Goal: Book appointment/travel/reservation

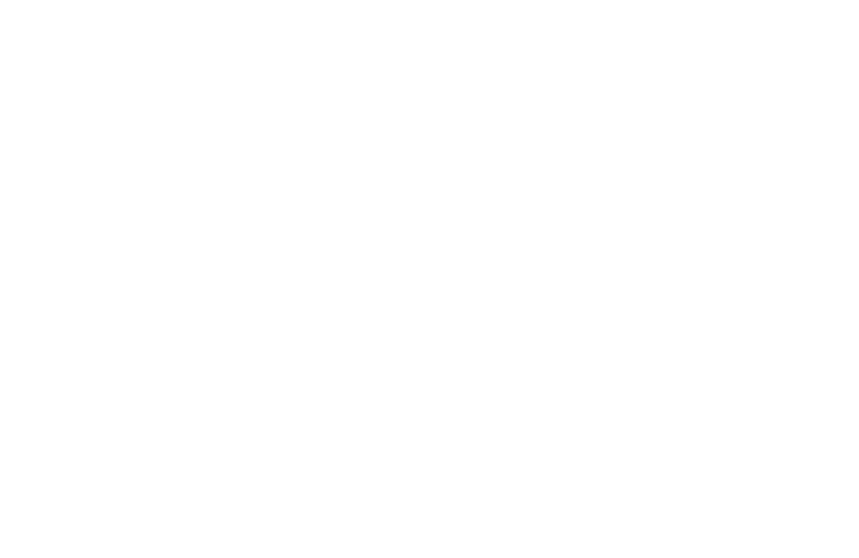
scroll to position [808, 0]
click at [67, 296] on link "Familienhotel finden" at bounding box center [106, 298] width 145 height 34
click at [137, 343] on span "Anreise" at bounding box center [99, 344] width 79 height 12
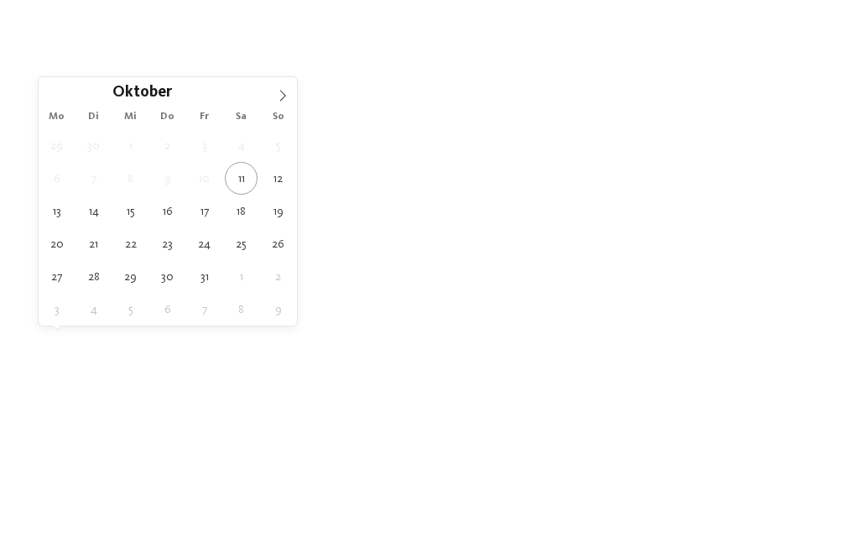
click at [283, 97] on icon at bounding box center [283, 96] width 12 height 12
click at [280, 99] on icon at bounding box center [283, 96] width 12 height 12
click at [284, 97] on icon at bounding box center [283, 96] width 12 height 12
type input "****"
click at [280, 95] on icon at bounding box center [283, 96] width 12 height 12
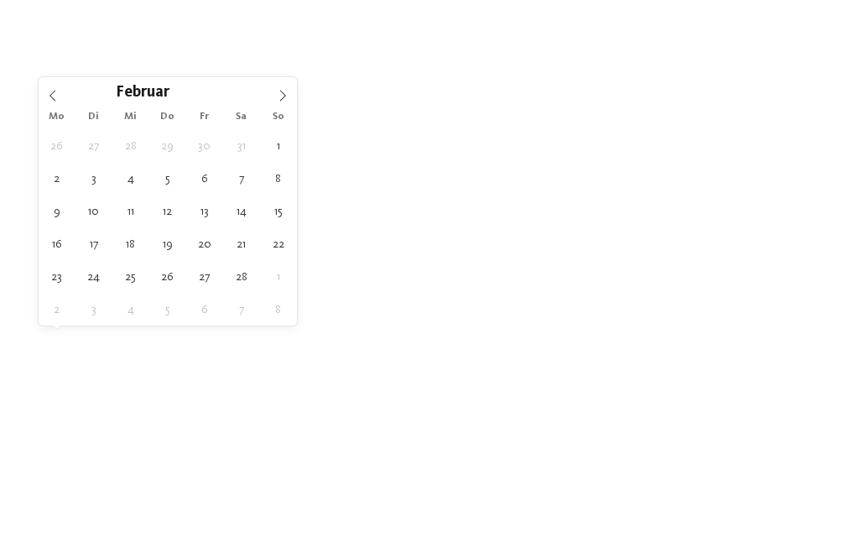
click at [278, 98] on icon at bounding box center [283, 96] width 12 height 12
click at [277, 97] on icon at bounding box center [283, 96] width 12 height 12
click at [277, 98] on icon at bounding box center [283, 96] width 12 height 12
click at [278, 100] on icon at bounding box center [283, 96] width 12 height 12
click at [279, 96] on icon at bounding box center [283, 96] width 12 height 12
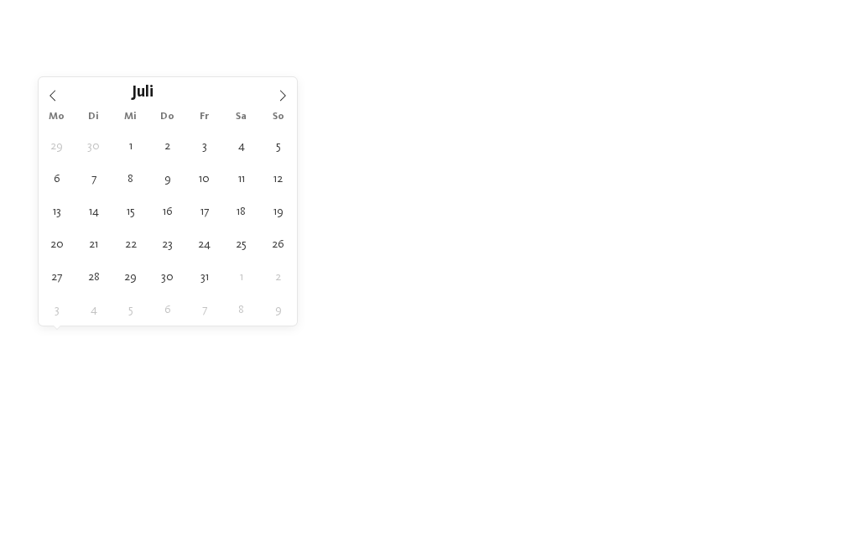
type div "20.07.2026"
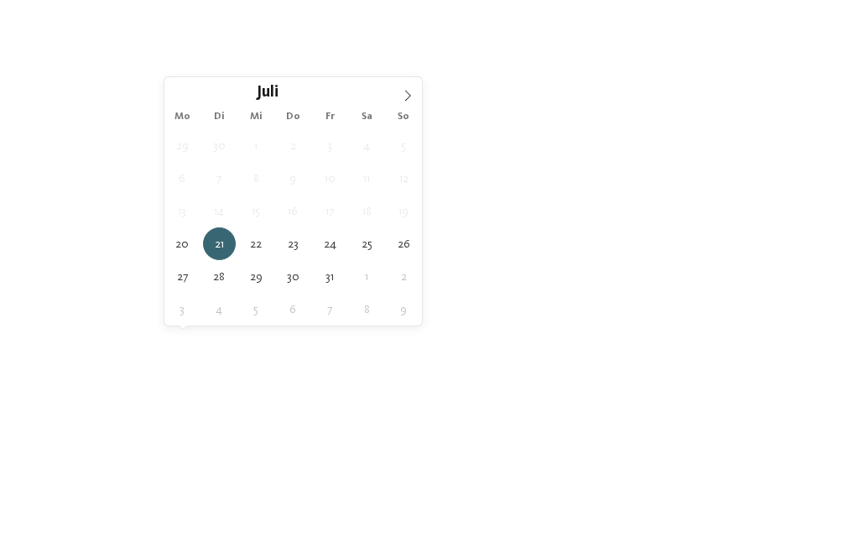
type input "****"
click at [404, 101] on icon at bounding box center [408, 96] width 12 height 12
type div "02.08.2026"
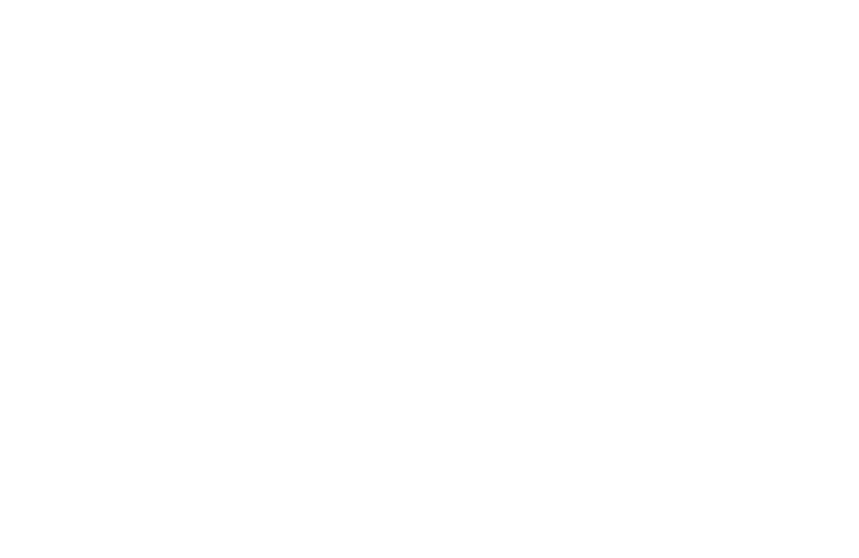
click at [392, 351] on div "Region" at bounding box center [349, 342] width 121 height 29
click at [524, 187] on div at bounding box center [530, 195] width 17 height 17
click at [533, 221] on div at bounding box center [530, 229] width 17 height 17
click at [532, 254] on div at bounding box center [530, 262] width 17 height 17
click at [528, 288] on div at bounding box center [530, 296] width 17 height 17
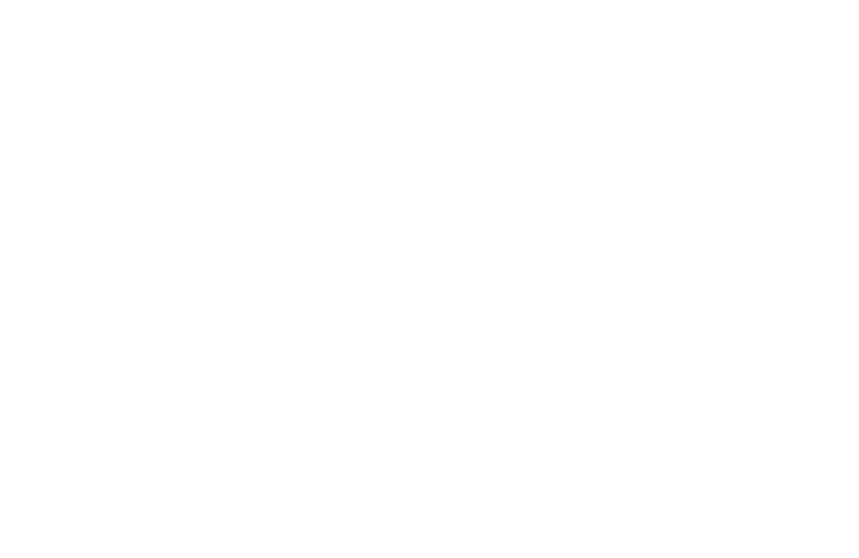
click at [525, 321] on div at bounding box center [530, 329] width 17 height 17
click at [475, 372] on div "übernehmen" at bounding box center [429, 389] width 218 height 34
click at [521, 344] on div "Meine Wünsche" at bounding box center [475, 339] width 121 height 29
click at [663, 131] on div at bounding box center [664, 132] width 17 height 17
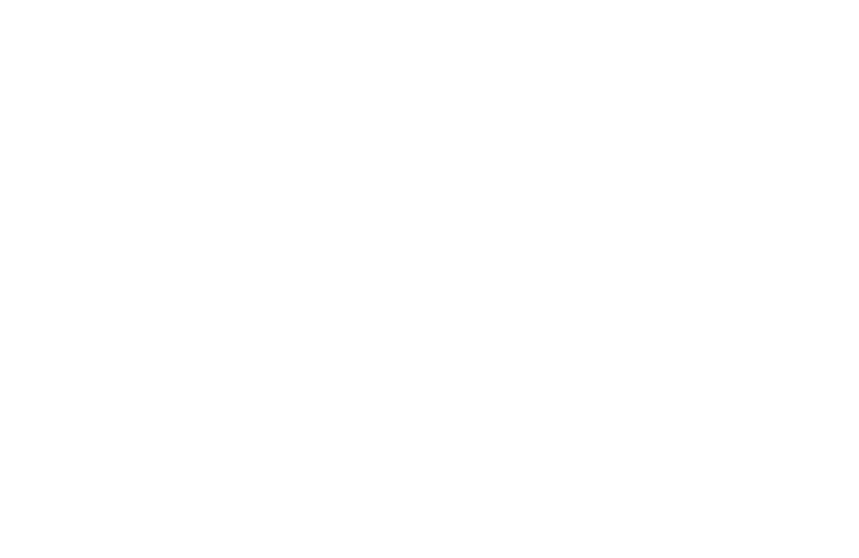
click at [402, 160] on div at bounding box center [396, 167] width 17 height 17
click at [670, 166] on div at bounding box center [664, 167] width 17 height 17
click at [671, 199] on div at bounding box center [664, 201] width 17 height 17
click at [387, 240] on div "Abenteuerspielplatz" at bounding box center [295, 235] width 218 height 34
click at [396, 131] on div at bounding box center [396, 132] width 17 height 17
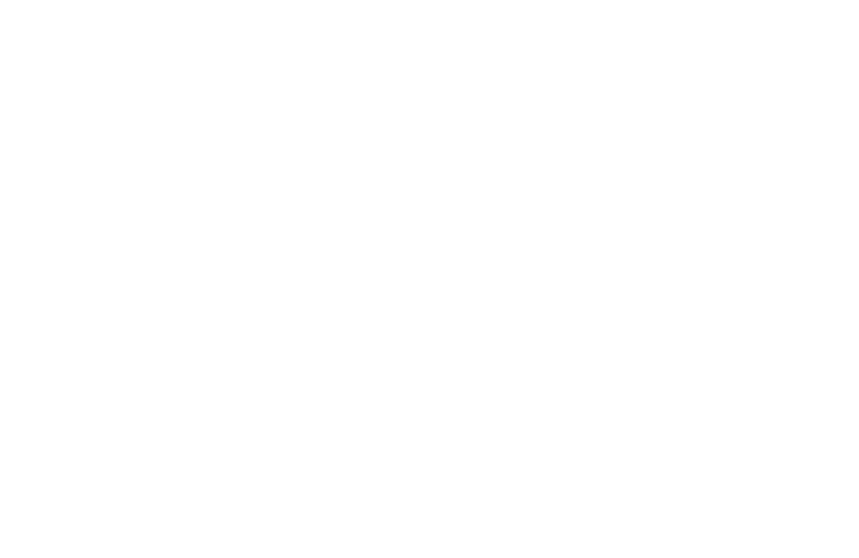
click at [479, 436] on div "übernehmen" at bounding box center [429, 453] width 487 height 34
click at [630, 175] on span "Family Experiences" at bounding box center [600, 175] width 79 height 12
click at [528, 167] on div at bounding box center [530, 165] width 17 height 17
click at [467, 436] on div "übernehmen" at bounding box center [429, 453] width 218 height 34
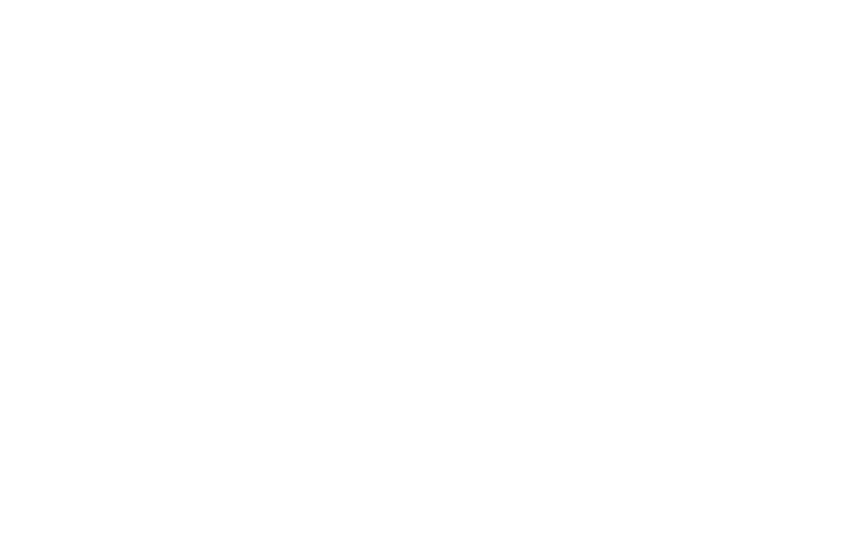
scroll to position [494, 0]
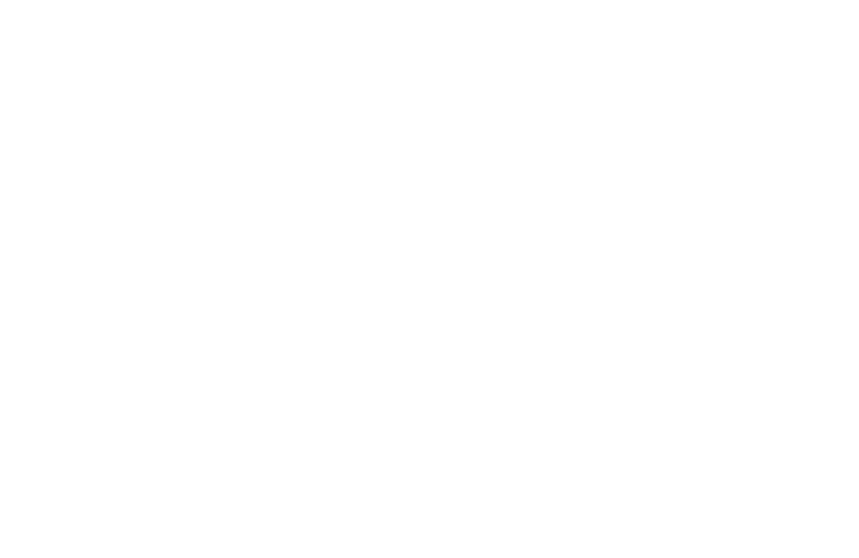
click at [176, 366] on h4 "****ˢ Garberhof Dolomit Family" at bounding box center [227, 363] width 354 height 22
click at [743, 106] on icon at bounding box center [751, 120] width 36 height 29
click at [216, 495] on h4 "****ˢ Garberhof Dolomit Family" at bounding box center [227, 499] width 354 height 22
